Goal: Task Accomplishment & Management: Manage account settings

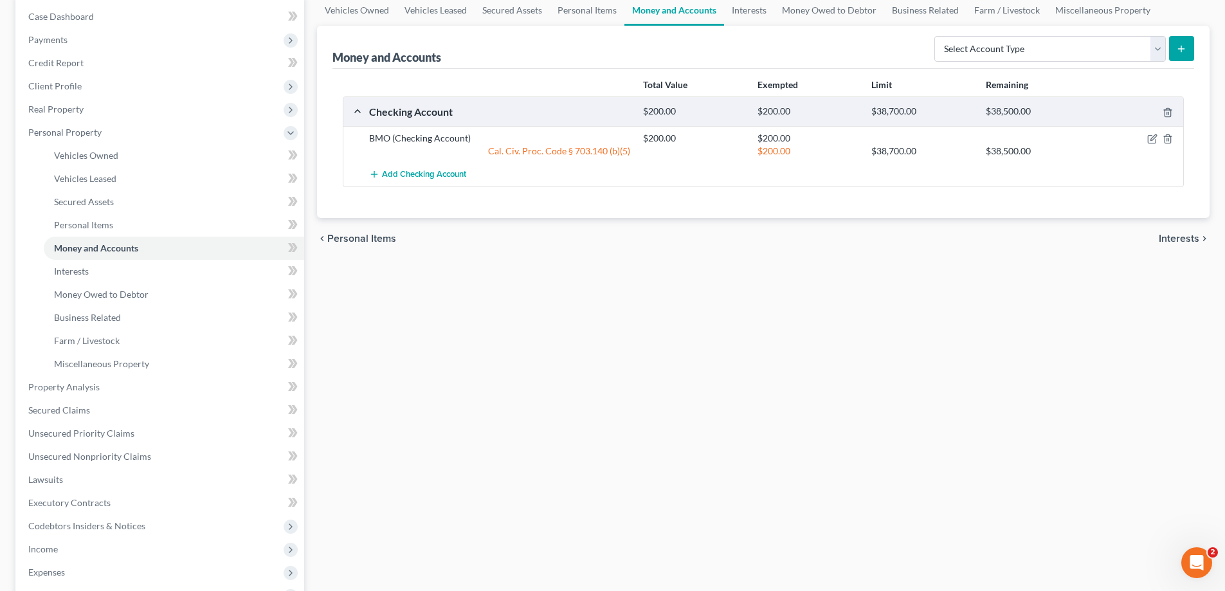
click at [584, 301] on div "Vehicles Owned Vehicles Leased Secured Assets Personal Items Money and Accounts…" at bounding box center [762, 378] width 905 height 766
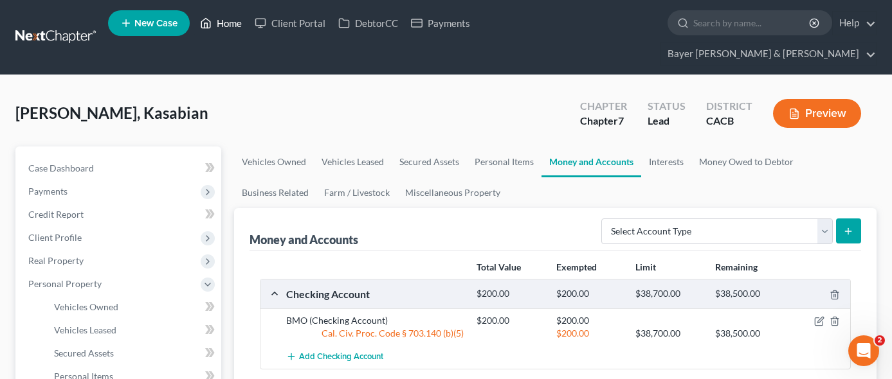
click at [237, 29] on link "Home" at bounding box center [220, 23] width 55 height 23
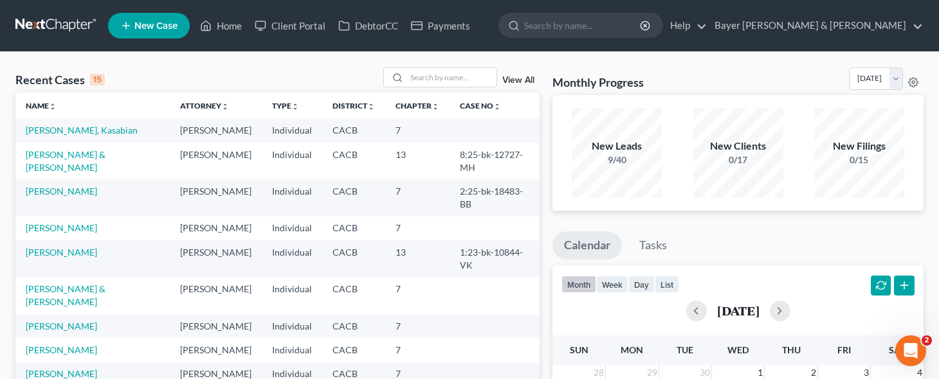
click at [54, 326] on link "Wheeler, John" at bounding box center [61, 326] width 71 height 11
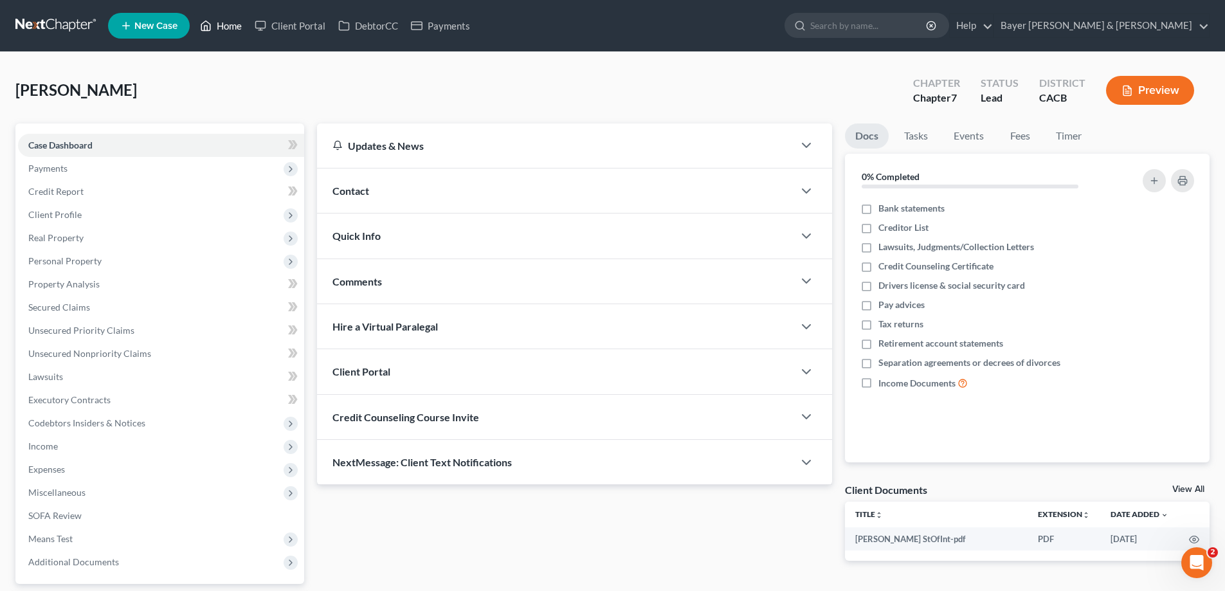
click at [228, 25] on link "Home" at bounding box center [220, 25] width 55 height 23
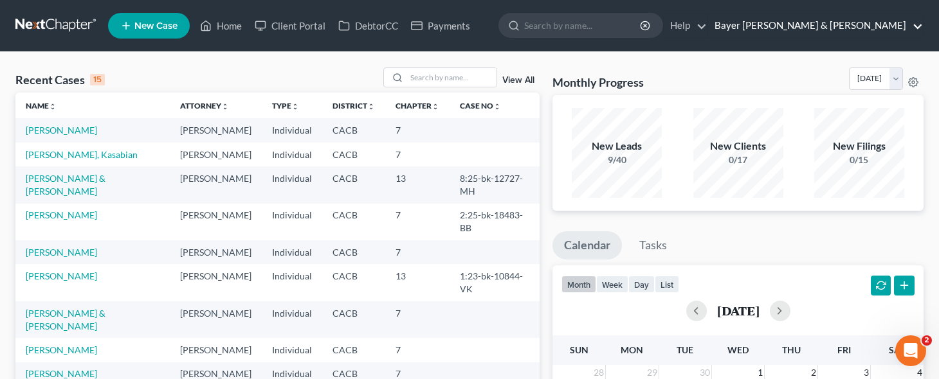
click at [881, 30] on link "Bayer Wishman & Leotta" at bounding box center [815, 25] width 215 height 23
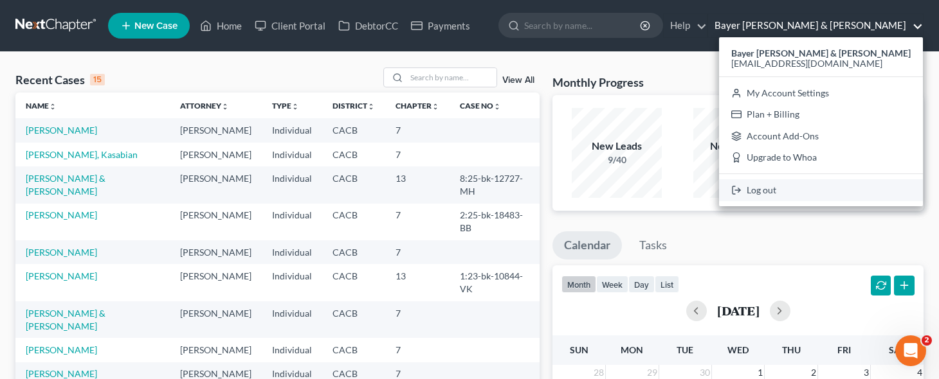
click at [842, 191] on link "Log out" at bounding box center [821, 190] width 204 height 22
